Goal: Task Accomplishment & Management: Use online tool/utility

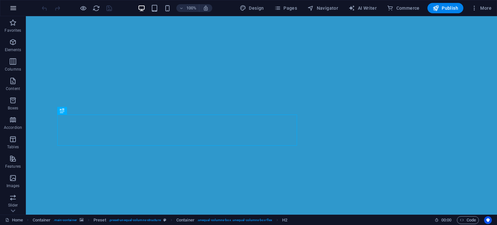
click at [11, 13] on button "button" at bounding box center [13, 8] width 16 height 16
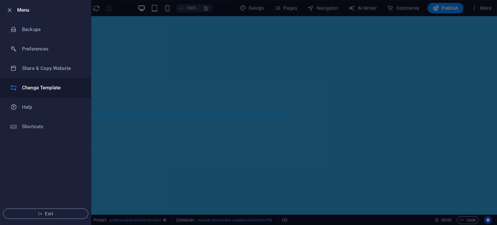
click at [45, 86] on h6 "Change Template" at bounding box center [52, 88] width 60 height 8
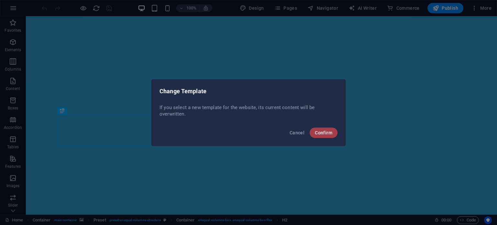
click at [319, 132] on span "Confirm" at bounding box center [323, 132] width 17 height 5
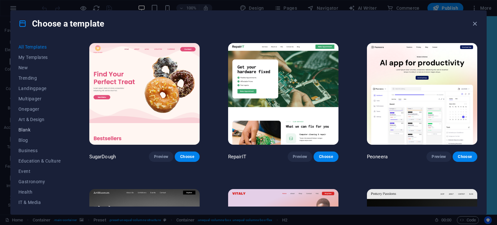
click at [27, 134] on button "Blank" at bounding box center [39, 129] width 42 height 10
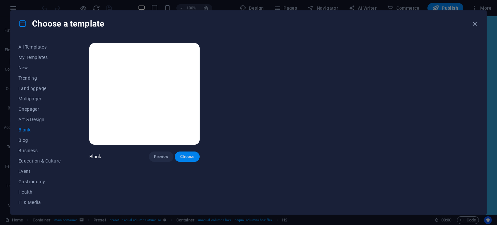
click at [184, 157] on span "Choose" at bounding box center [187, 156] width 14 height 5
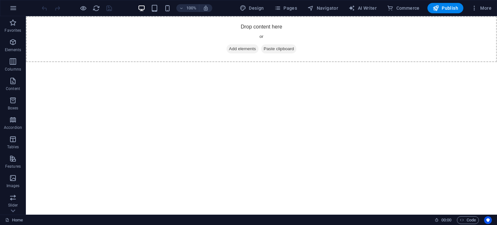
click at [146, 62] on html "Skip to main content Drop content here or Add elements Paste clipboard" at bounding box center [261, 39] width 471 height 46
click at [250, 62] on div "+ Add section" at bounding box center [261, 61] width 36 height 11
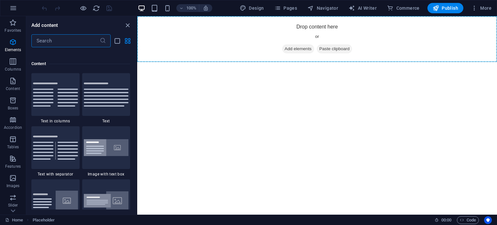
scroll to position [1131, 0]
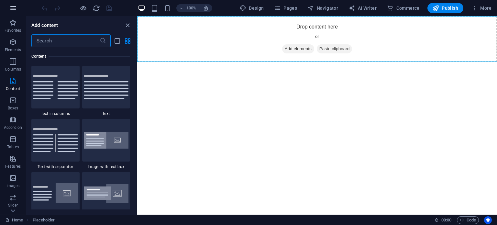
click at [10, 12] on icon "button" at bounding box center [13, 8] width 8 height 8
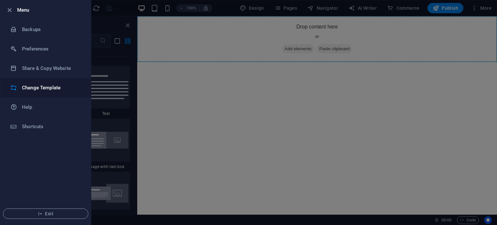
click at [38, 86] on h6 "Change Template" at bounding box center [52, 88] width 60 height 8
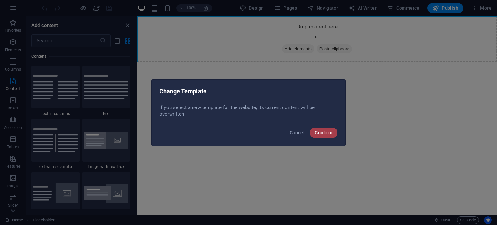
click at [327, 133] on span "Confirm" at bounding box center [323, 132] width 17 height 5
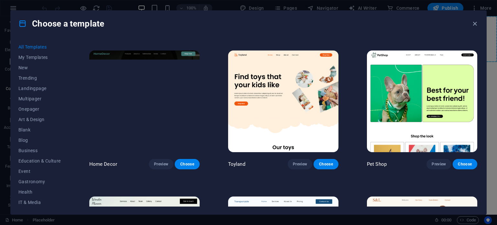
scroll to position [287, 0]
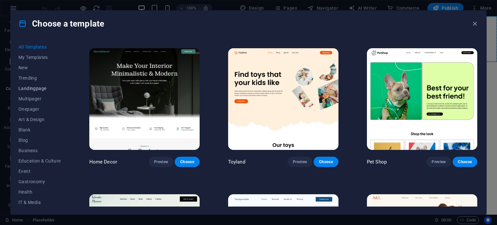
click at [34, 89] on span "Landingpage" at bounding box center [39, 88] width 42 height 5
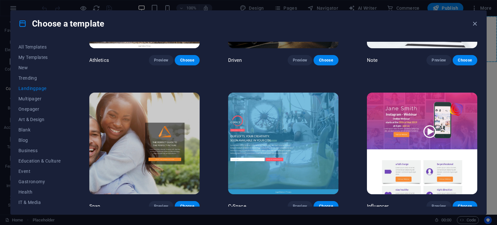
scroll to position [535, 0]
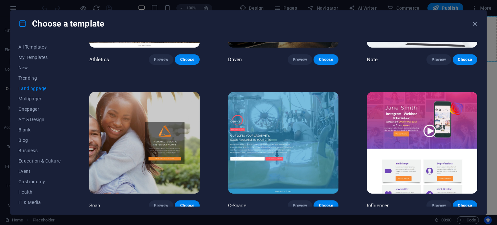
click at [176, 166] on img at bounding box center [144, 143] width 110 height 102
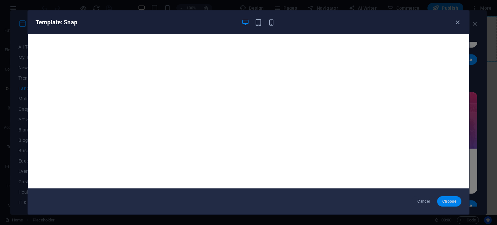
click at [443, 202] on span "Choose" at bounding box center [449, 200] width 14 height 5
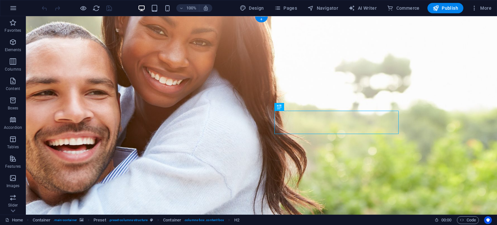
click at [67, 91] on figure at bounding box center [261, 121] width 471 height 210
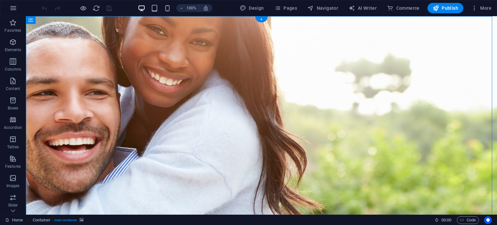
click at [67, 91] on figure at bounding box center [261, 121] width 471 height 210
select select "%"
select select "vh"
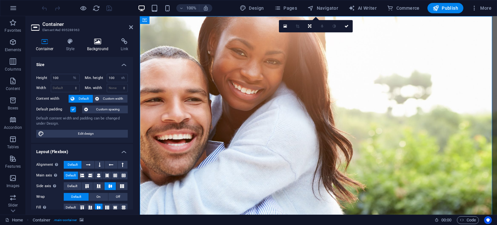
click at [89, 42] on icon at bounding box center [97, 41] width 31 height 6
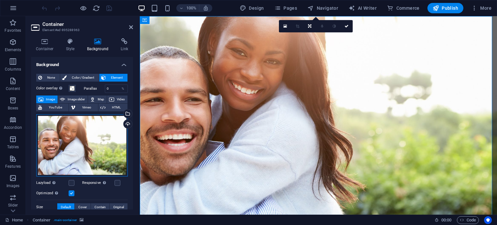
click at [93, 141] on div "Drag files here, click to choose files or select files from Files or our free s…" at bounding box center [81, 145] width 91 height 62
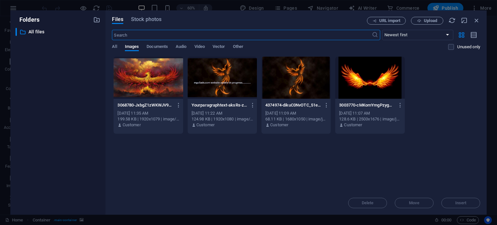
click at [303, 81] on div at bounding box center [295, 78] width 69 height 42
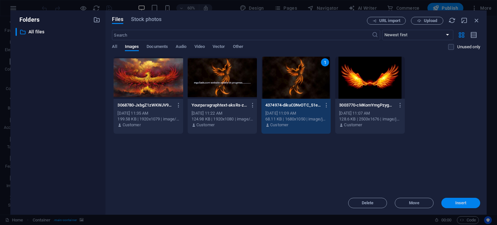
click at [453, 203] on span "Insert" at bounding box center [461, 203] width 34 height 4
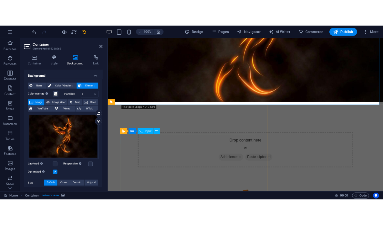
scroll to position [166, 0]
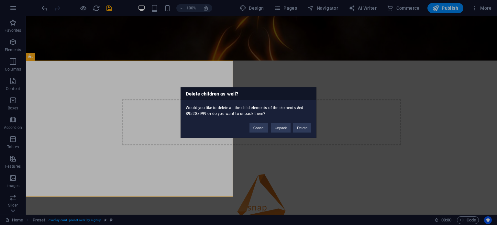
drag, startPoint x: 292, startPoint y: 128, endPoint x: 266, endPoint y: 141, distance: 28.8
click at [266, 141] on div "Delete children as well? Would you like to delete all the child elements of the…" at bounding box center [248, 112] width 497 height 225
click at [299, 129] on button "Delete" at bounding box center [302, 128] width 18 height 10
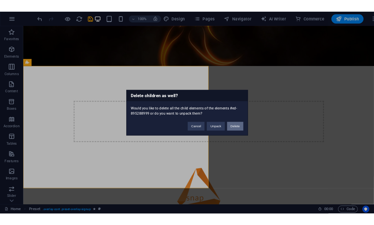
scroll to position [30, 0]
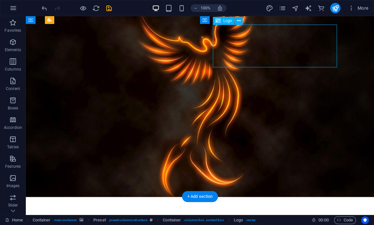
scroll to position [18, 0]
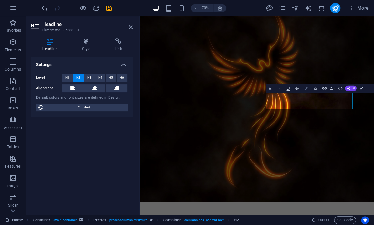
click at [307, 86] on button "Colors" at bounding box center [306, 88] width 9 height 9
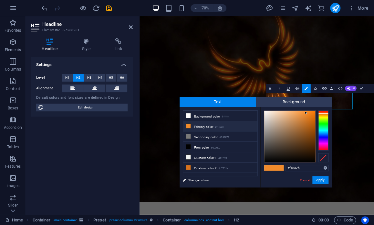
type input "#f6f4f1"
click at [265, 112] on div at bounding box center [289, 136] width 51 height 51
click at [319, 179] on button "Apply" at bounding box center [321, 180] width 16 height 8
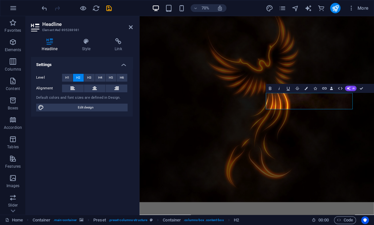
click at [402, 224] on figure at bounding box center [307, 139] width 335 height 283
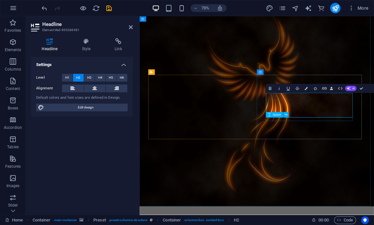
scroll to position [0, 2]
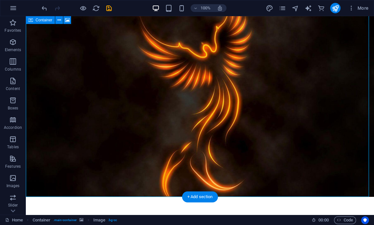
click at [270, 185] on figure at bounding box center [200, 97] width 348 height 198
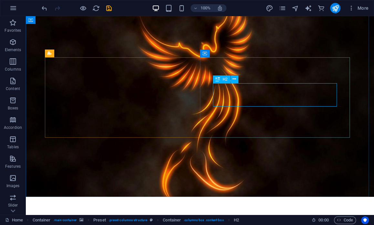
click at [225, 80] on span "H2" at bounding box center [225, 79] width 5 height 4
click at [223, 79] on span "H2" at bounding box center [225, 79] width 5 height 4
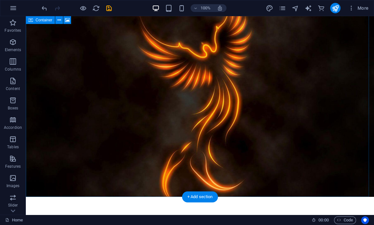
click at [167, 161] on figure at bounding box center [200, 97] width 348 height 198
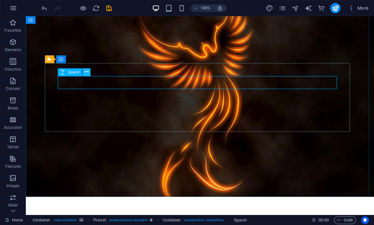
click at [88, 74] on icon at bounding box center [87, 72] width 4 height 7
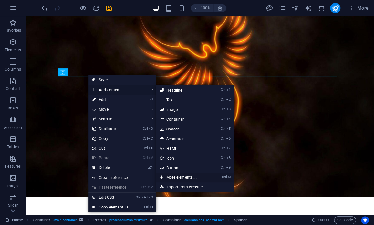
click at [193, 176] on link "Ctrl ⏎ More elements ..." at bounding box center [182, 177] width 53 height 10
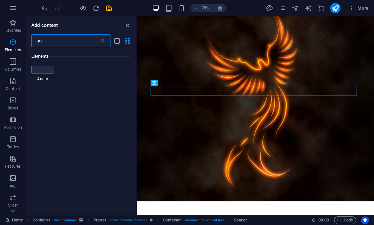
scroll to position [0, 0]
type input "au"
click at [51, 77] on div at bounding box center [42, 77] width 23 height 23
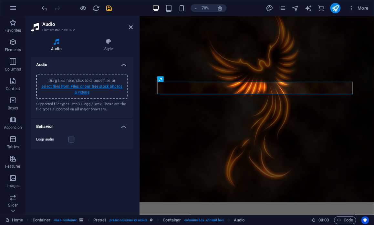
click at [83, 84] on link "select files from Files or our free stock photos & videos" at bounding box center [81, 89] width 81 height 10
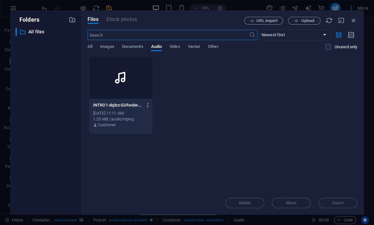
click at [144, 101] on button "button" at bounding box center [147, 105] width 9 height 10
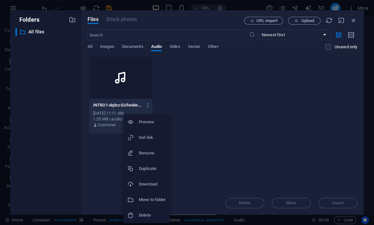
click at [103, 81] on div at bounding box center [187, 112] width 374 height 225
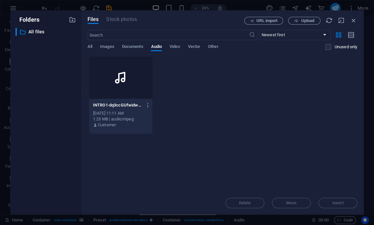
click at [114, 81] on icon at bounding box center [121, 78] width 16 height 16
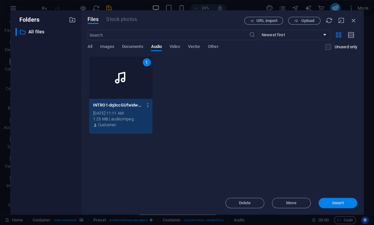
click at [344, 206] on button "Insert" at bounding box center [338, 203] width 39 height 10
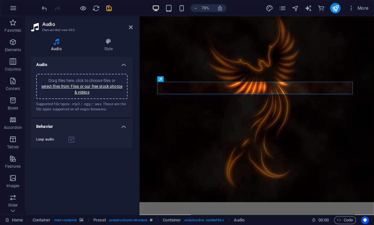
click at [74, 139] on label at bounding box center [72, 139] width 6 height 6
click at [0, 0] on input "Loop audio" at bounding box center [0, 0] width 0 height 0
click at [337, 8] on icon "publish" at bounding box center [335, 8] width 7 height 7
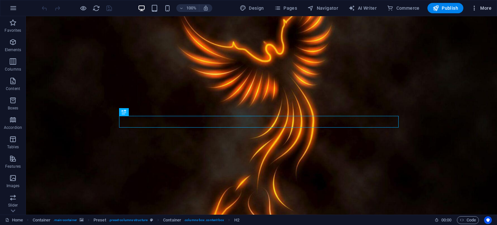
click at [483, 6] on span "More" at bounding box center [481, 8] width 20 height 6
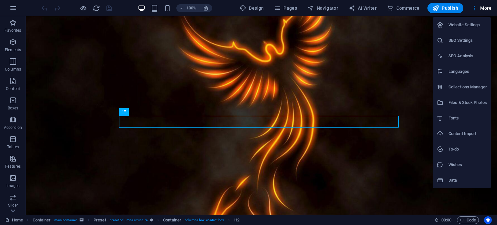
click at [471, 24] on h6 "Website Settings" at bounding box center [467, 25] width 38 height 8
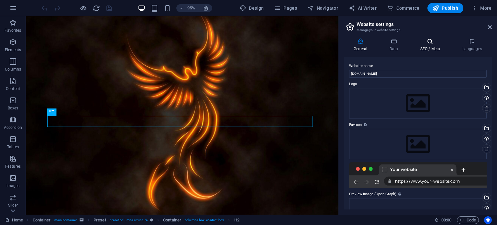
click at [433, 46] on h4 "SEO / Meta" at bounding box center [431, 45] width 42 height 14
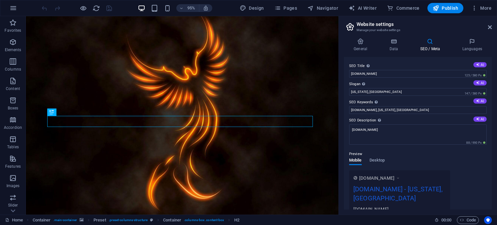
click at [433, 46] on h4 "SEO / Meta" at bounding box center [431, 45] width 42 height 14
click at [397, 110] on input "myv3ads.com, Washington, DC" at bounding box center [417, 110] width 137 height 8
drag, startPoint x: 410, startPoint y: 110, endPoint x: 345, endPoint y: 105, distance: 64.8
click at [345, 105] on div "SEO Title The title of your website - make it something that stands out in sear…" at bounding box center [418, 133] width 148 height 152
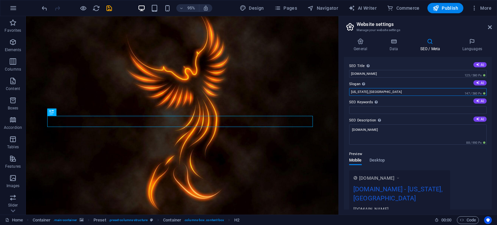
drag, startPoint x: 378, startPoint y: 91, endPoint x: 344, endPoint y: 92, distance: 34.0
click at [344, 92] on div "SEO Title The title of your website - make it something that stands out in sear…" at bounding box center [418, 133] width 148 height 152
type input "on the way......"
click at [452, 10] on span "Publish" at bounding box center [445, 8] width 26 height 6
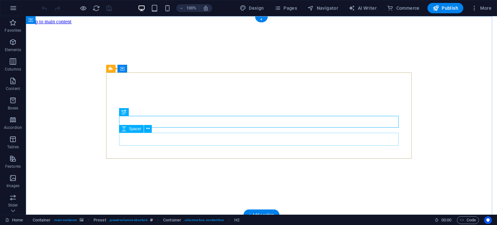
scroll to position [18, 0]
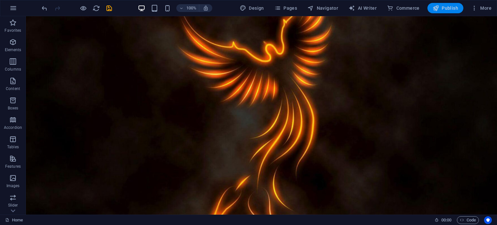
click at [447, 9] on span "Publish" at bounding box center [445, 8] width 26 height 6
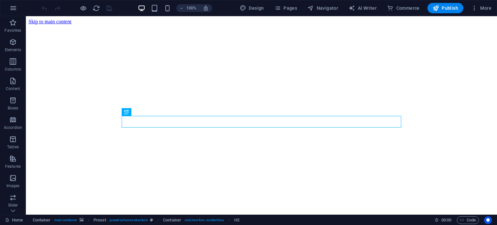
click at [81, 25] on figure at bounding box center [261, 25] width 466 height 0
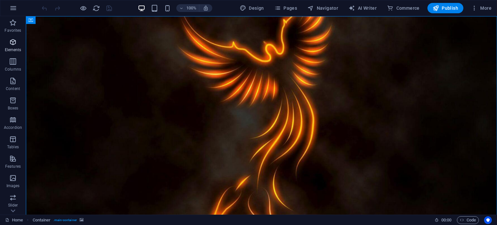
click at [11, 45] on icon "button" at bounding box center [13, 42] width 8 height 8
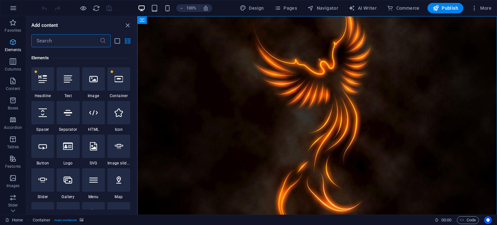
scroll to position [69, 0]
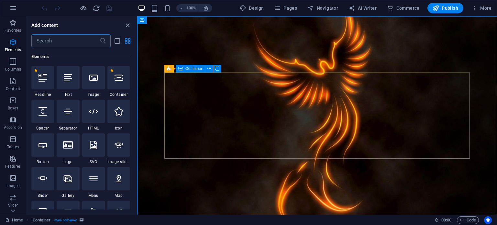
click at [178, 71] on icon at bounding box center [180, 69] width 5 height 8
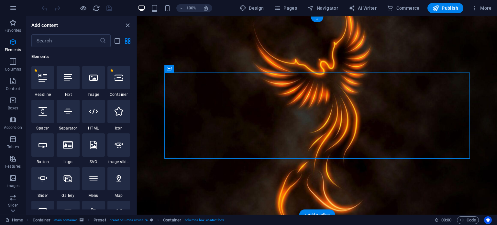
click at [171, 44] on figure at bounding box center [316, 115] width 359 height 198
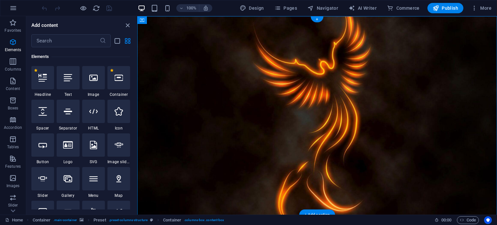
click at [171, 44] on figure at bounding box center [316, 115] width 359 height 198
select select "%"
select select "vh"
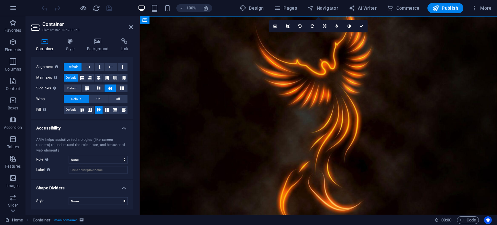
scroll to position [0, 0]
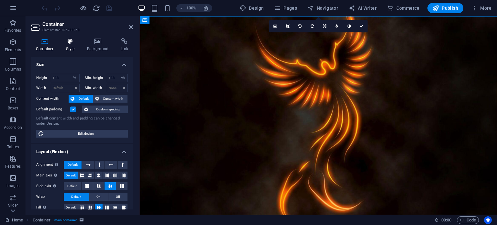
click at [71, 45] on h4 "Style" at bounding box center [71, 45] width 21 height 14
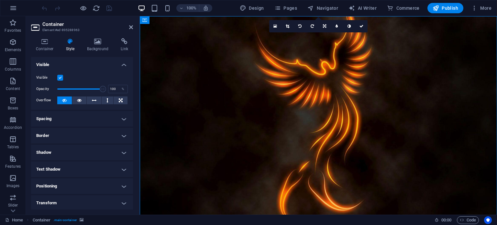
click at [71, 45] on h4 "Style" at bounding box center [71, 45] width 21 height 14
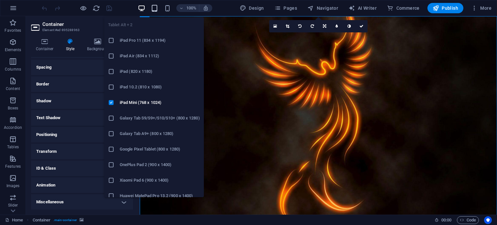
click at [154, 11] on icon "button" at bounding box center [154, 8] width 7 height 7
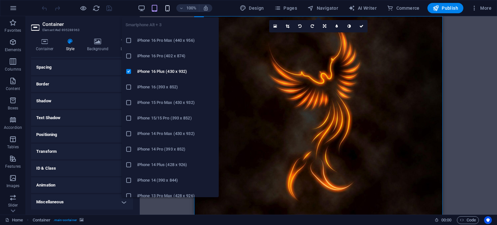
click at [166, 9] on icon "button" at bounding box center [167, 8] width 7 height 7
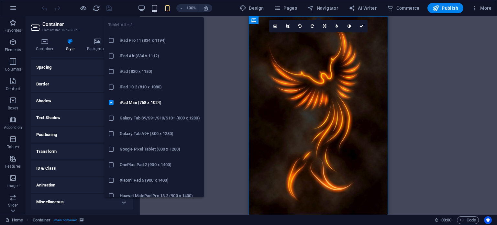
click at [156, 5] on icon "button" at bounding box center [154, 8] width 7 height 7
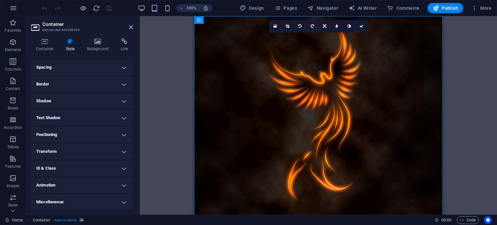
click at [223, 7] on div "100% Design Pages Navigator AI Writer Commerce Publish More" at bounding box center [266, 8] width 453 height 10
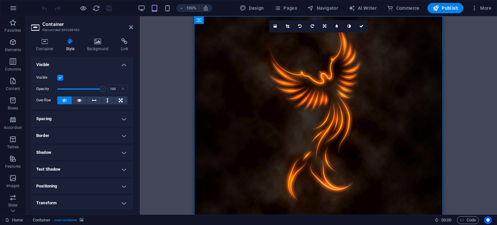
scroll to position [0, 0]
click at [49, 49] on h4 "Container" at bounding box center [46, 45] width 30 height 14
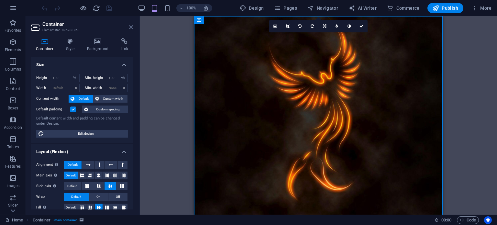
click at [129, 26] on icon at bounding box center [131, 27] width 4 height 5
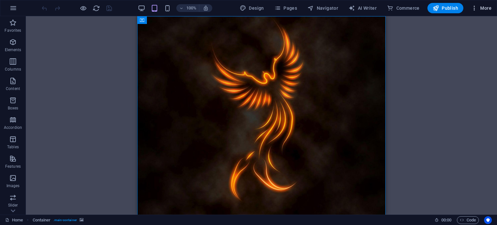
click at [478, 5] on span "More" at bounding box center [481, 8] width 20 height 6
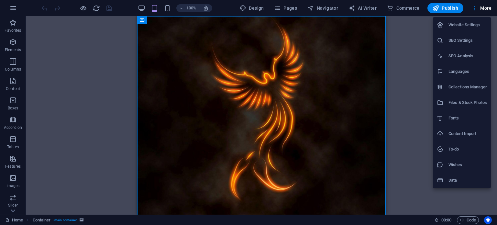
click at [464, 27] on h6 "Website Settings" at bounding box center [467, 25] width 38 height 8
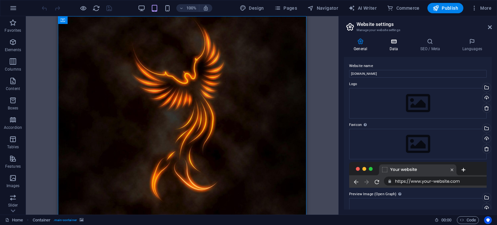
click at [392, 48] on h4 "Data" at bounding box center [394, 45] width 31 height 14
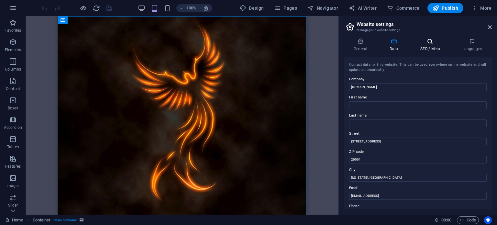
click at [430, 45] on h4 "SEO / Meta" at bounding box center [431, 45] width 42 height 14
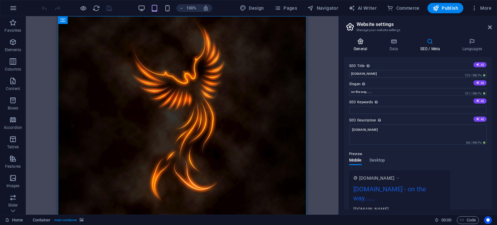
click at [355, 49] on h4 "General" at bounding box center [362, 45] width 36 height 14
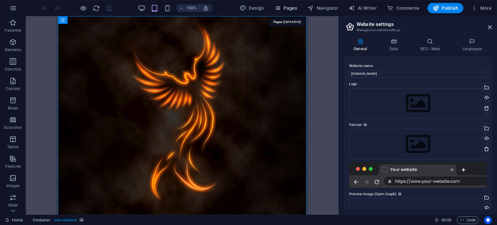
click at [287, 7] on span "Pages" at bounding box center [285, 8] width 23 height 6
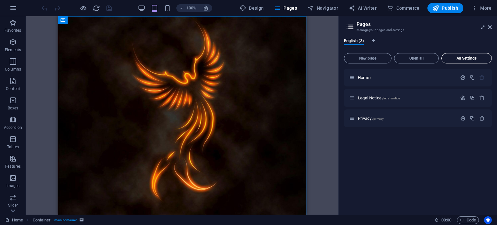
click at [447, 58] on span "All Settings" at bounding box center [466, 58] width 45 height 4
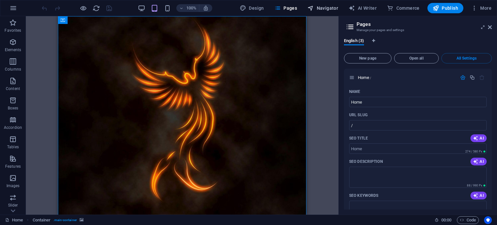
click at [316, 9] on span "Navigator" at bounding box center [322, 8] width 31 height 6
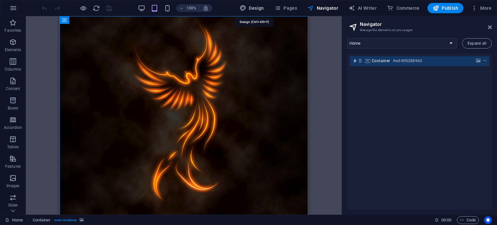
click at [260, 9] on span "Design" at bounding box center [252, 8] width 24 height 6
select select "px"
select select "300"
select select "px"
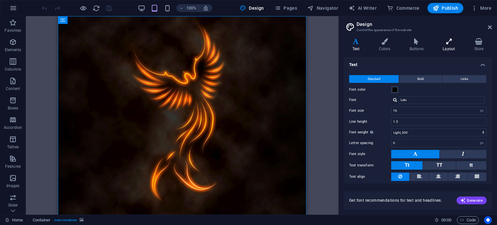
click at [445, 47] on h4 "Layout" at bounding box center [449, 45] width 31 height 14
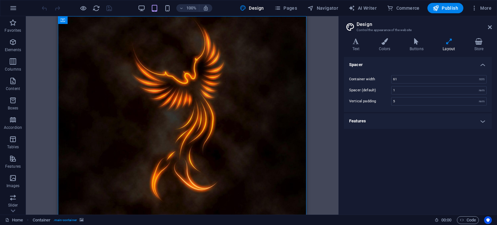
click at [480, 124] on h4 "Features" at bounding box center [418, 121] width 148 height 16
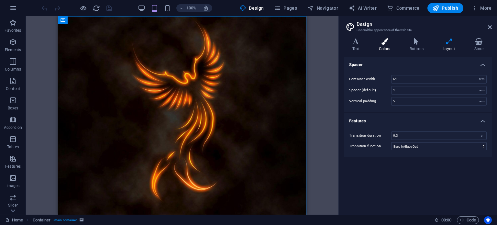
click at [384, 42] on icon at bounding box center [384, 41] width 28 height 6
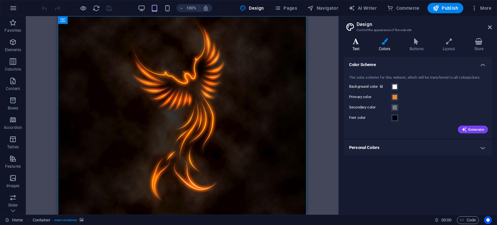
click at [354, 43] on icon at bounding box center [356, 41] width 24 height 6
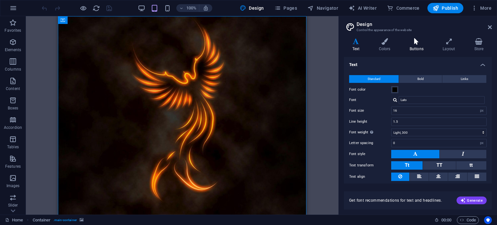
click at [412, 44] on icon at bounding box center [416, 41] width 30 height 6
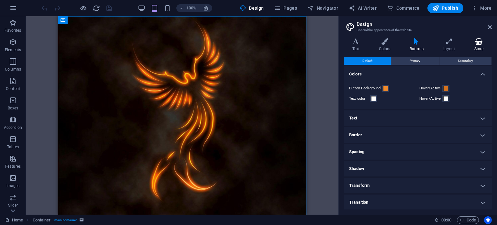
click at [481, 44] on icon at bounding box center [479, 41] width 26 height 6
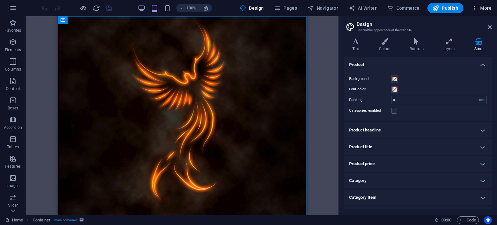
click at [483, 5] on span "More" at bounding box center [481, 8] width 20 height 6
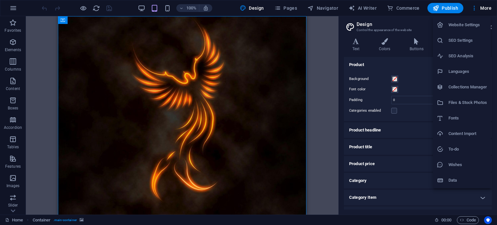
click at [46, 50] on div at bounding box center [248, 112] width 497 height 225
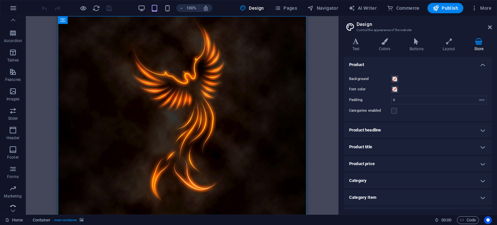
scroll to position [112, 0]
